Goal: Check status: Check status

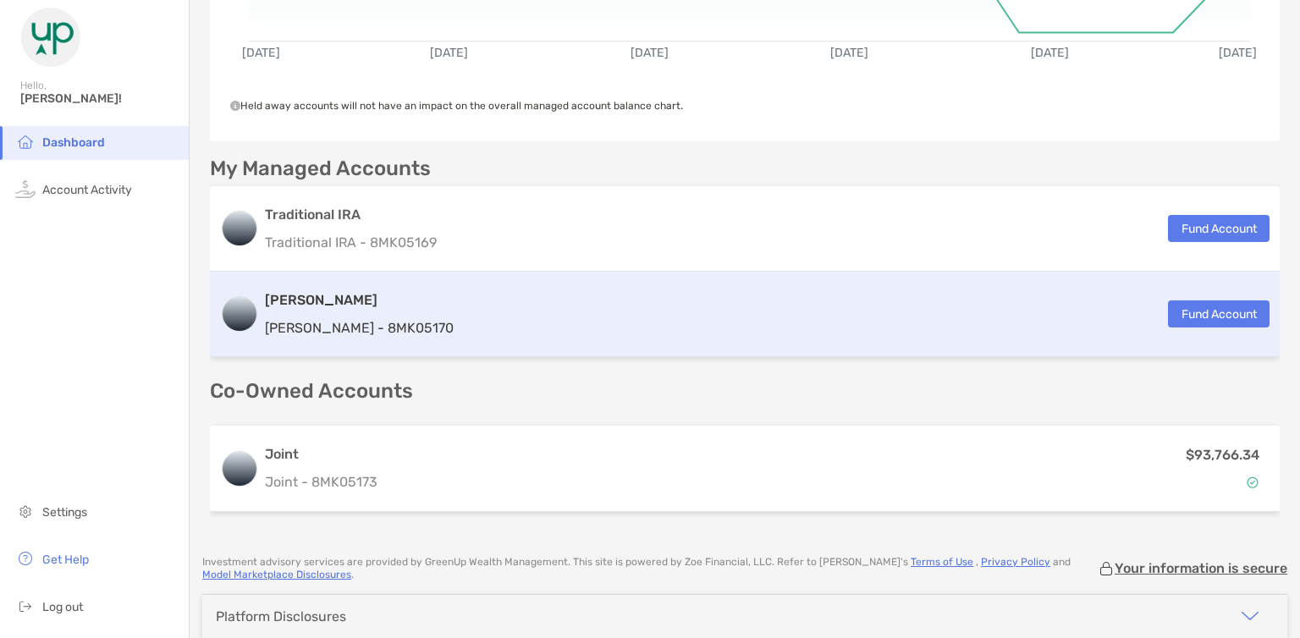
scroll to position [338, 0]
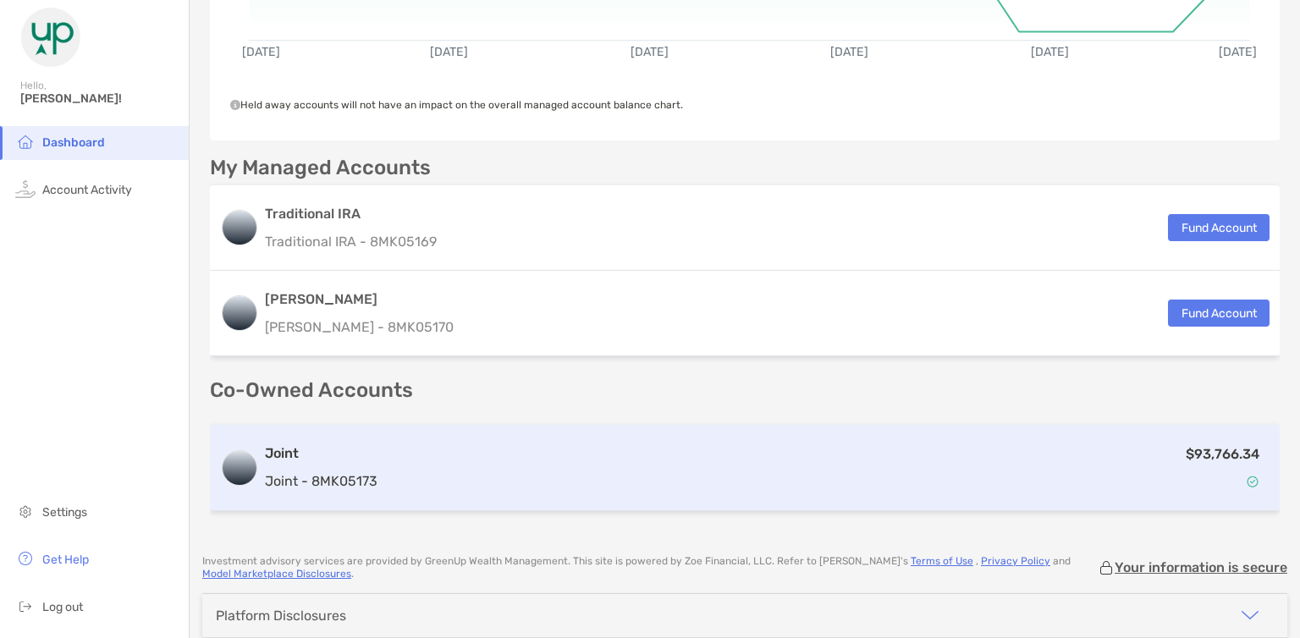
click at [440, 464] on div "$93,766.34" at bounding box center [826, 468] width 885 height 49
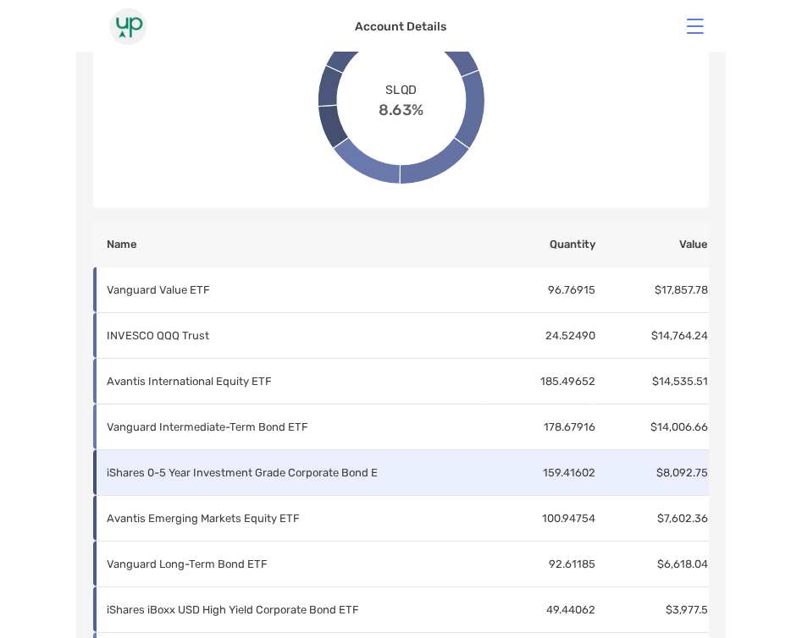
scroll to position [745, 0]
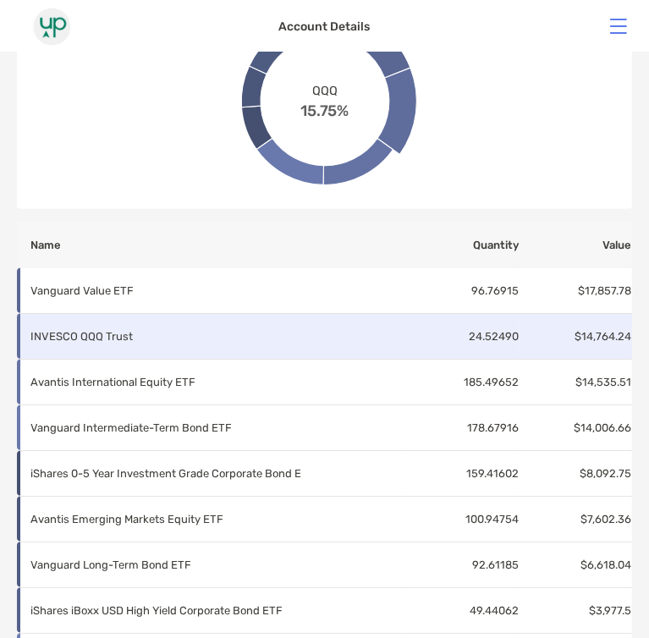
click at [110, 350] on td "INVESCO QQQ Trust" at bounding box center [212, 337] width 390 height 46
click at [118, 329] on p "INVESCO QQQ Trust" at bounding box center [218, 336] width 376 height 21
click at [352, 320] on td "INVESCO QQQ Trust" at bounding box center [212, 337] width 390 height 46
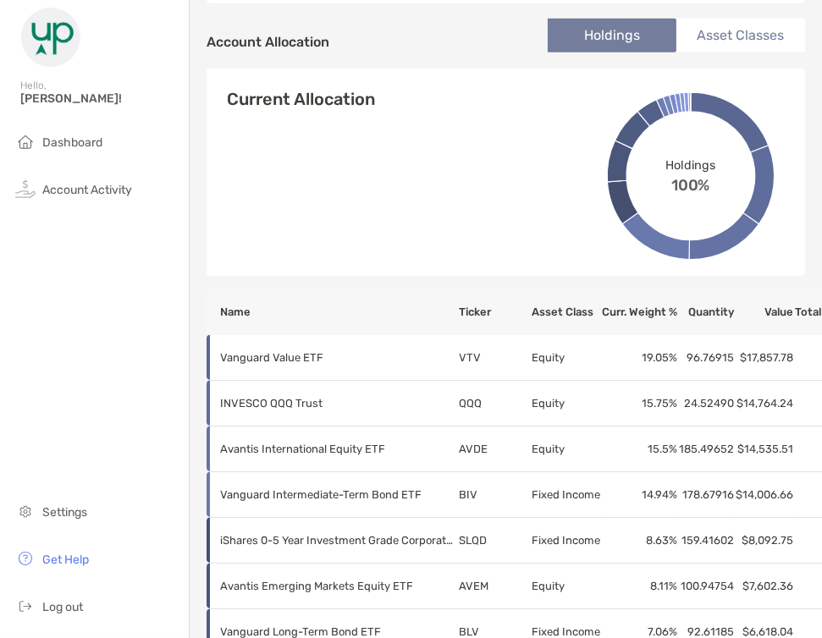
scroll to position [541, 0]
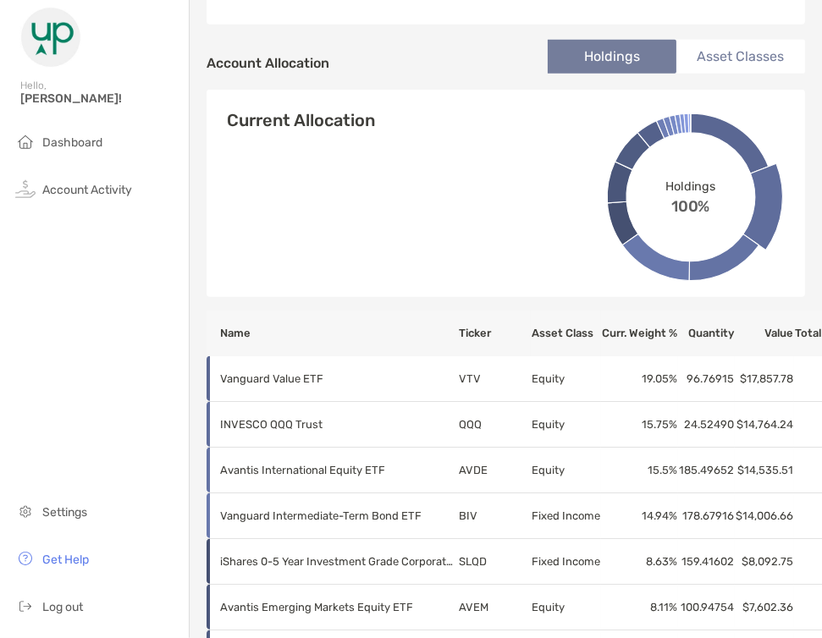
click at [387, 276] on div "Current Allocation Holdings 100% VTV 19.05%" at bounding box center [506, 203] width 598 height 187
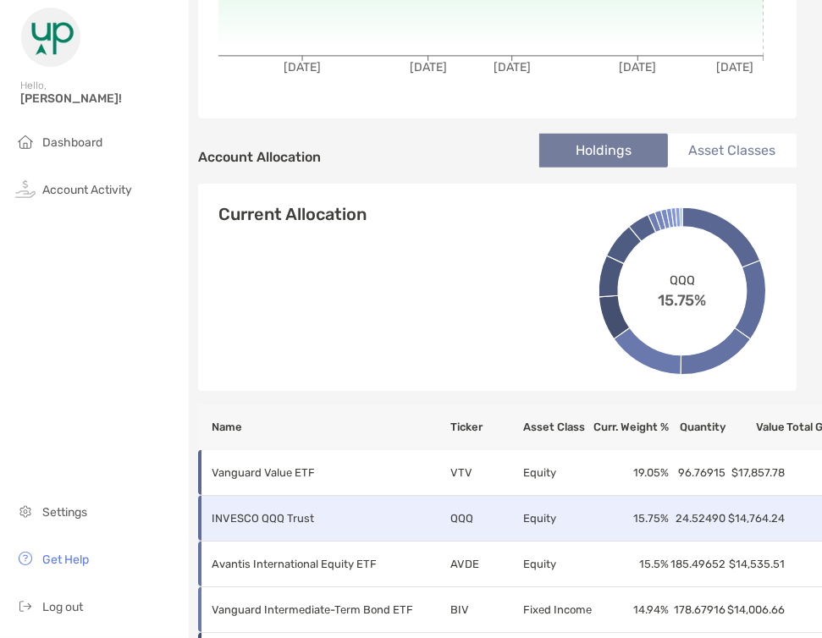
scroll to position [530, 8]
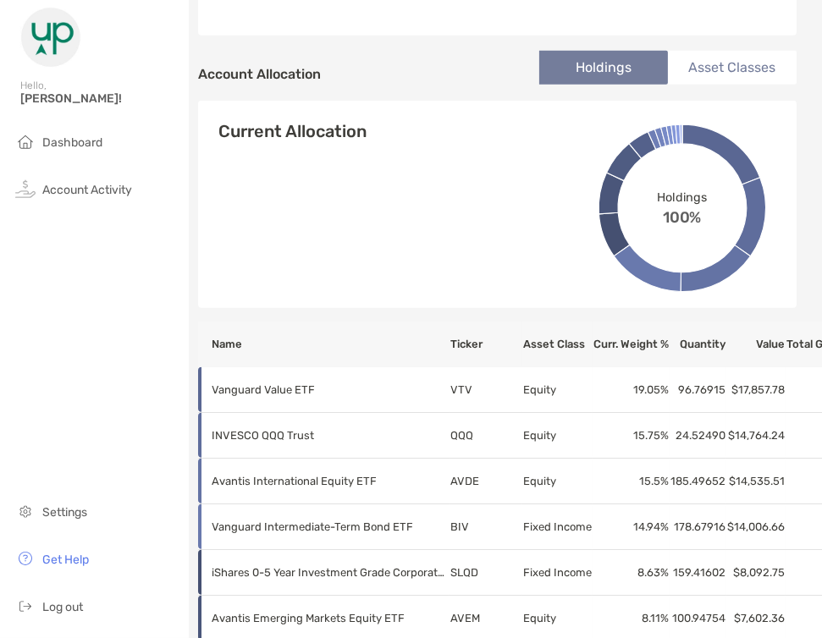
click at [701, 59] on li "Asset Classes" at bounding box center [732, 68] width 129 height 34
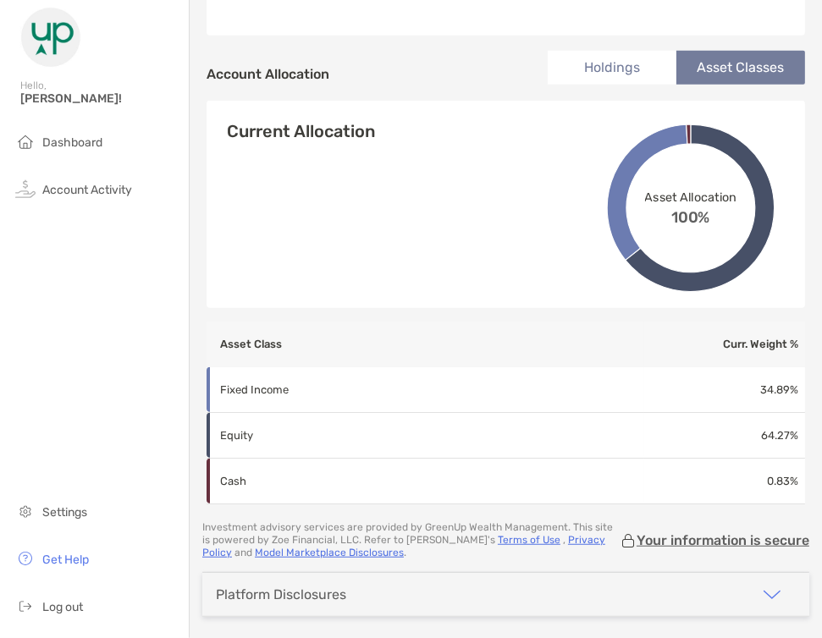
click at [617, 72] on li "Holdings" at bounding box center [612, 68] width 129 height 34
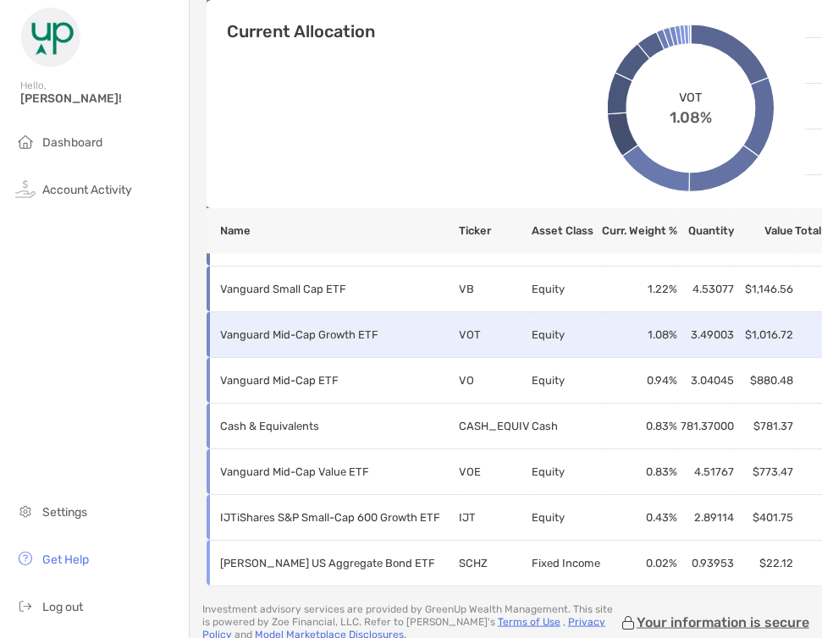
scroll to position [1044, 0]
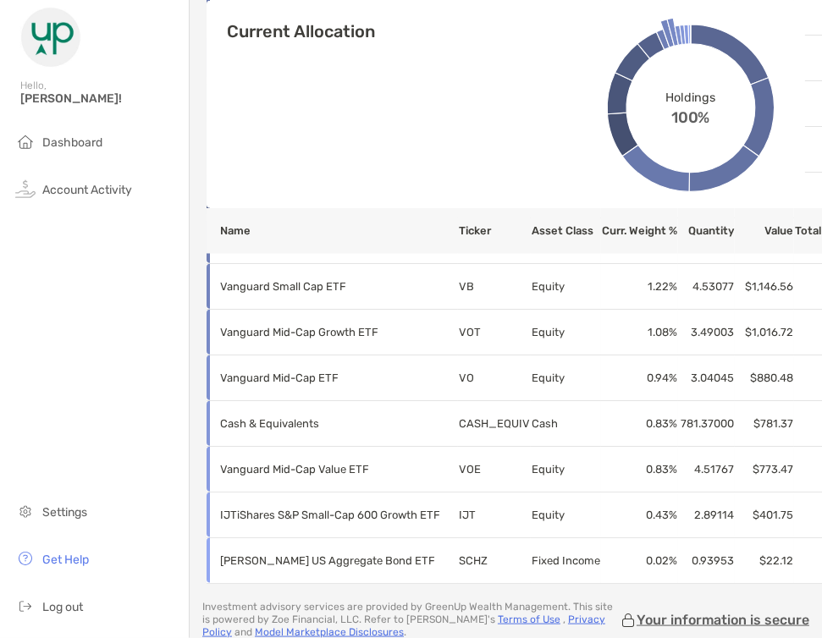
click at [477, 124] on div "Current Allocation Holdings 100% BIV 14.94%" at bounding box center [506, 113] width 598 height 187
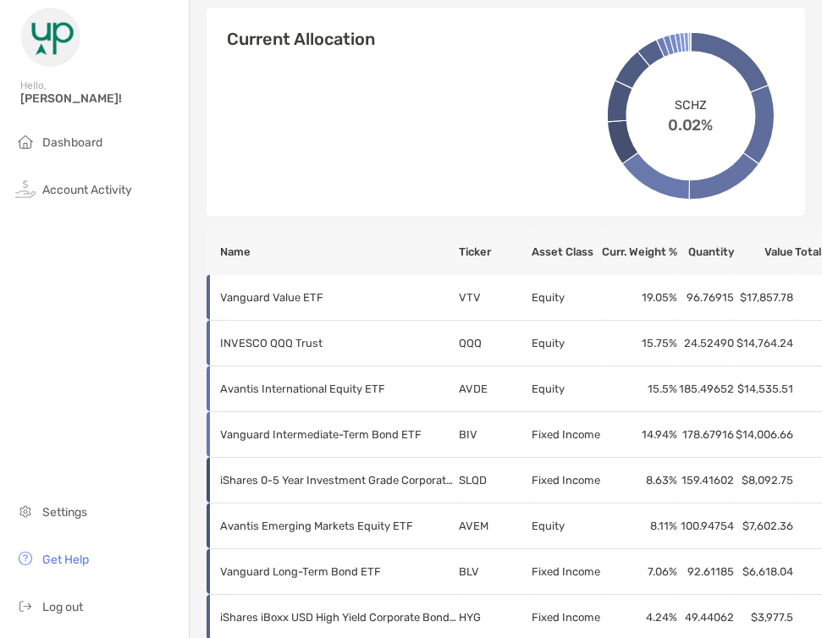
scroll to position [623, 0]
